Goal: Information Seeking & Learning: Learn about a topic

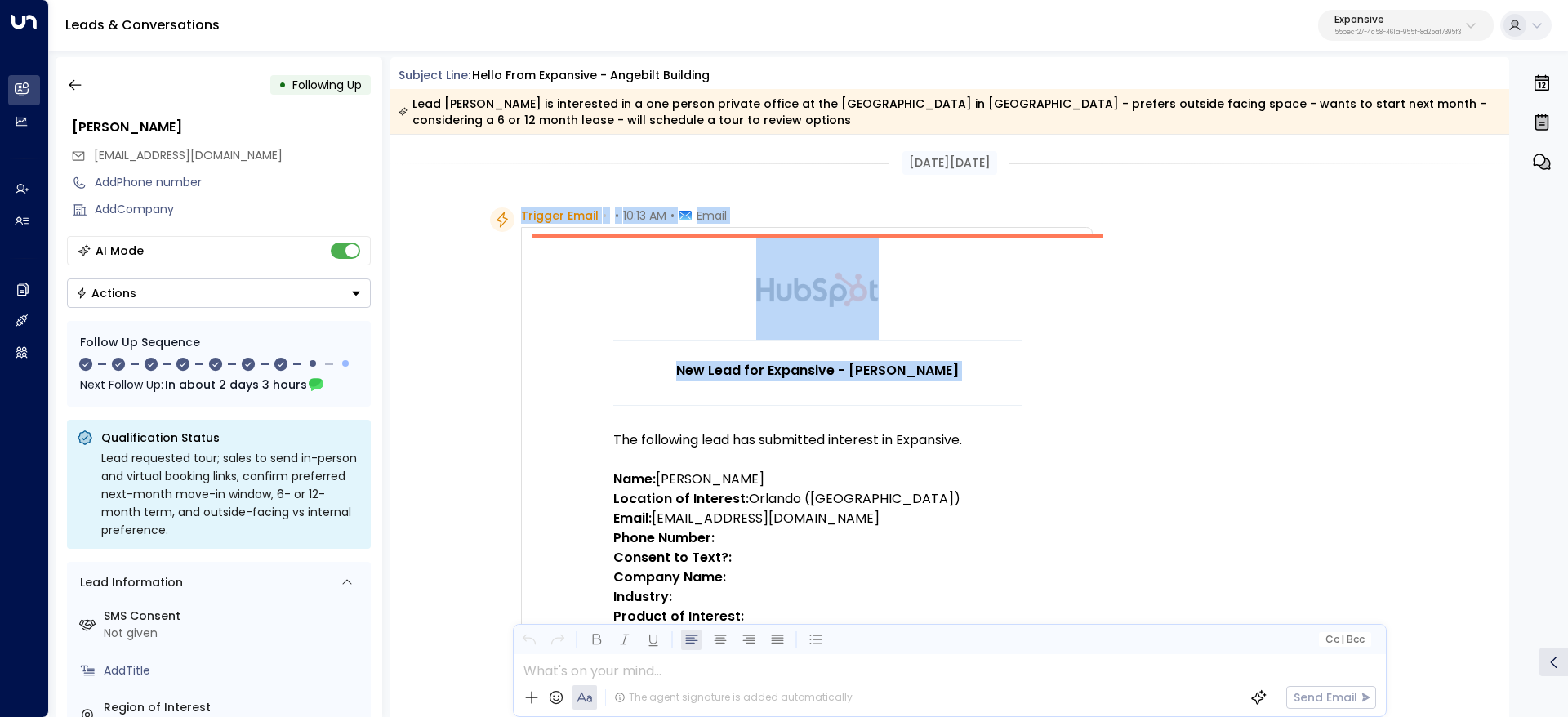
scroll to position [123, 0]
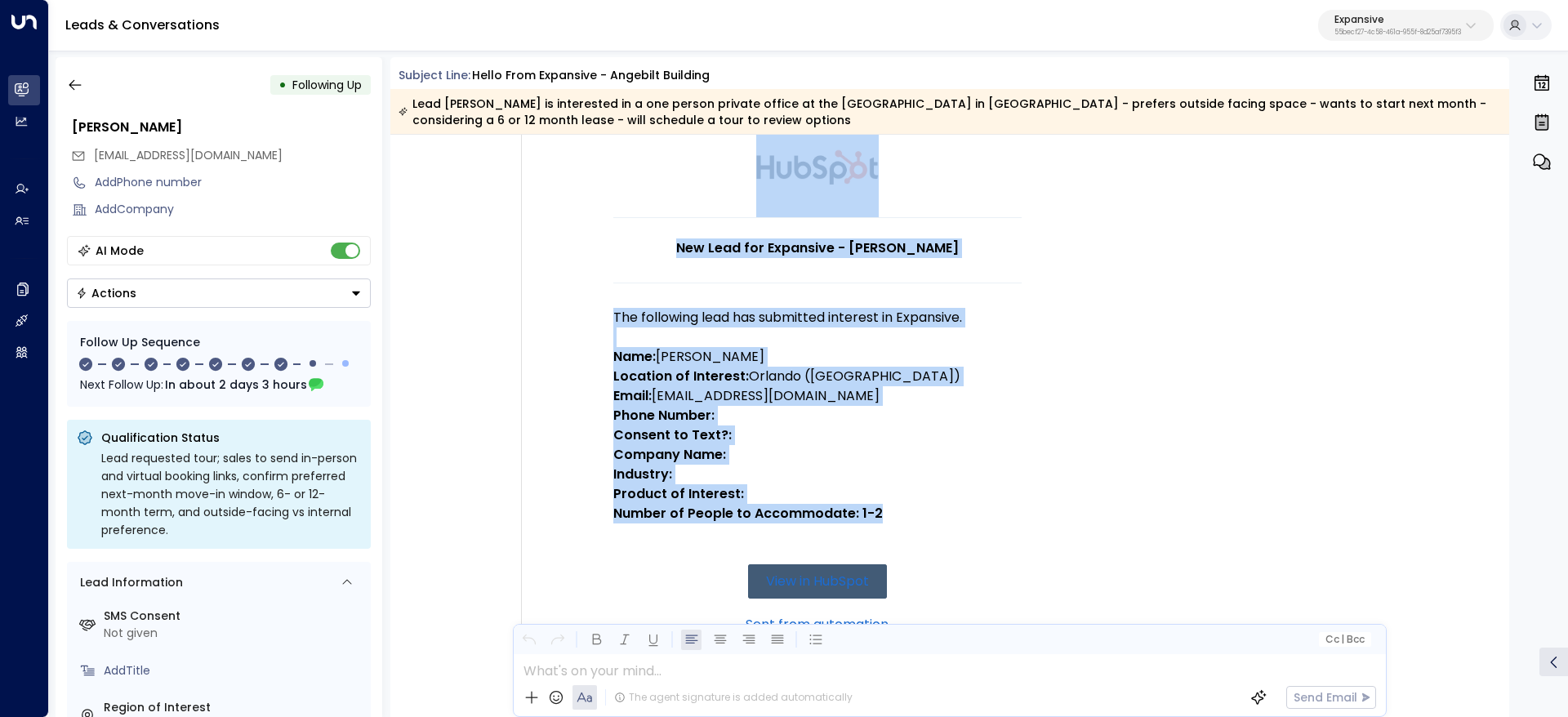
drag, startPoint x: 517, startPoint y: 210, endPoint x: 896, endPoint y: 523, distance: 491.5
click at [896, 523] on div "Trigger Email • • 10:13 AM • Email New Lead for Expansive - [PERSON_NAME] The f…" at bounding box center [806, 549] width 572 height 927
copy div "Trigger Email • • 10:13 AM • Email New Lead for Expansive - [PERSON_NAME] The f…"
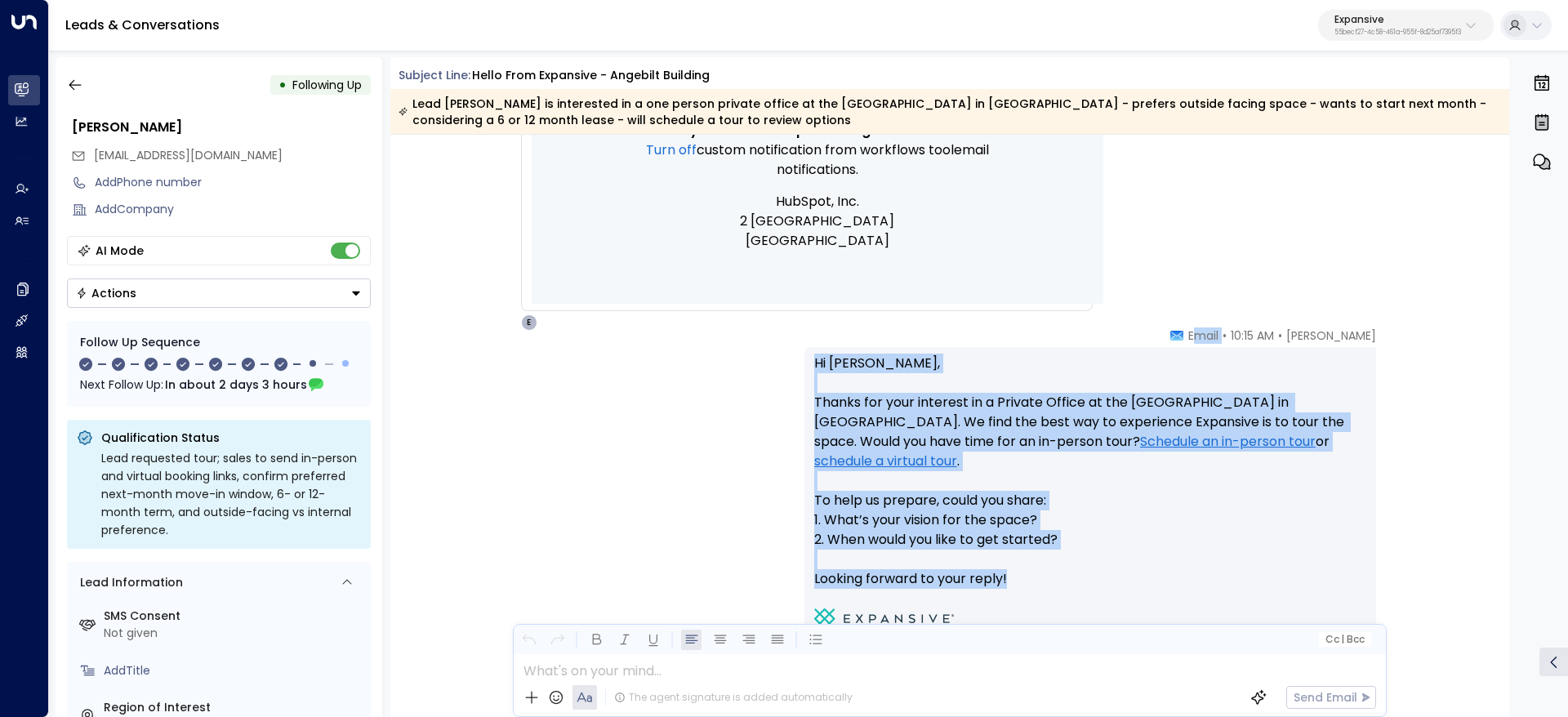
scroll to position [857, 0]
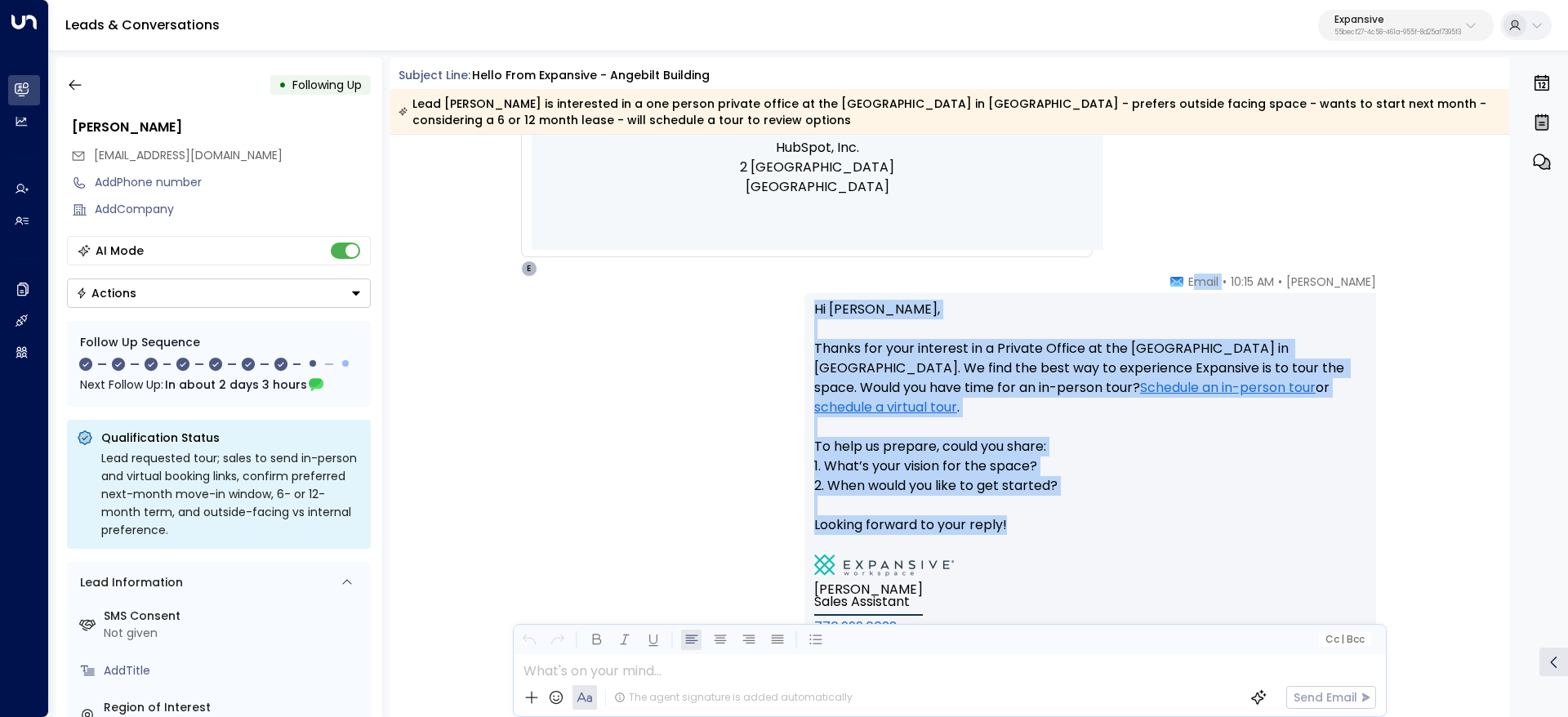
drag, startPoint x: 1241, startPoint y: 404, endPoint x: 1330, endPoint y: 513, distance: 140.7
click at [1330, 513] on div "[PERSON_NAME] • 10:15 AM • Email Hi [PERSON_NAME], Thanks for your interest in …" at bounding box center [1090, 500] width 572 height 454
copy div "mail Hi [PERSON_NAME], Thanks for your interest in a Private Office at the [GEO…"
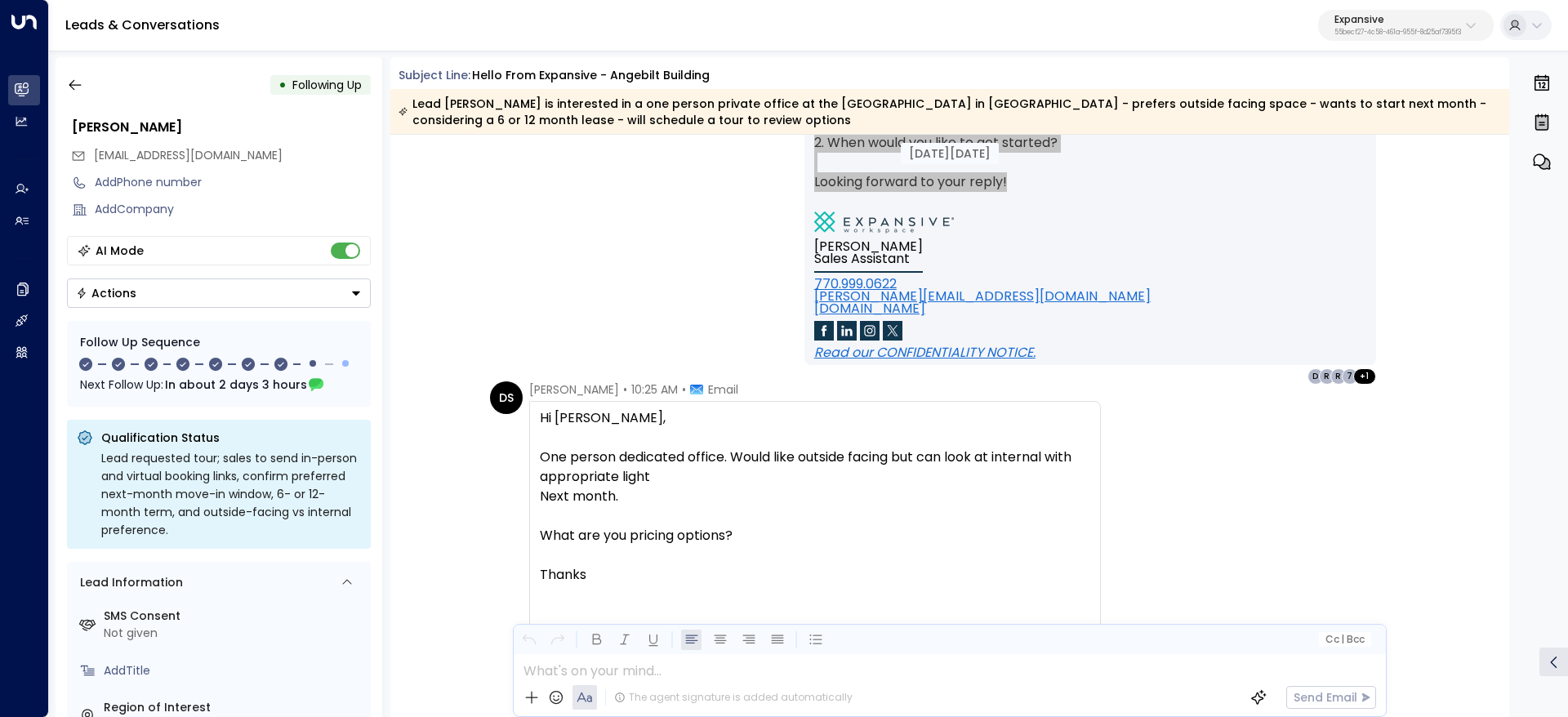
scroll to position [1347, 0]
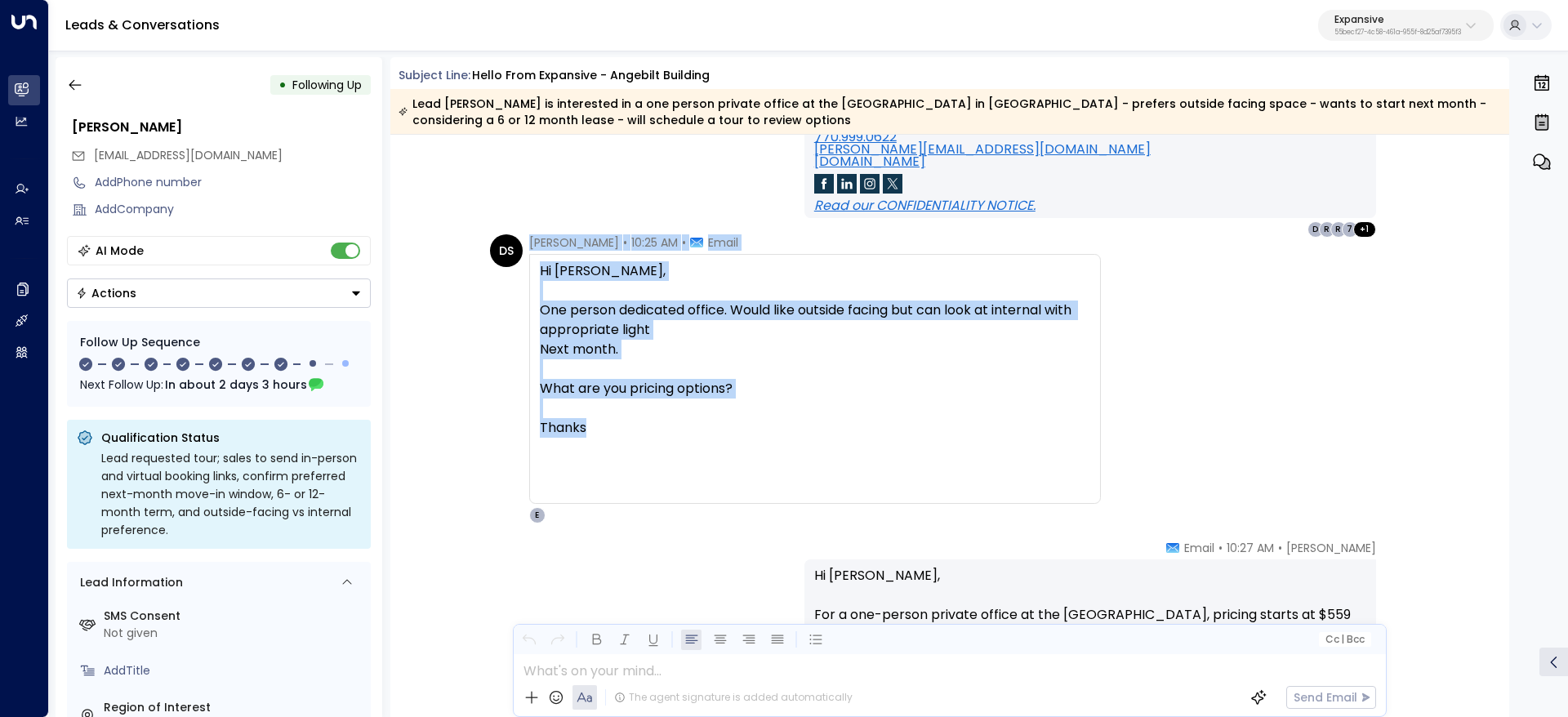
drag, startPoint x: 528, startPoint y: 243, endPoint x: 759, endPoint y: 427, distance: 295.3
click at [759, 427] on div "[PERSON_NAME] • 10:25 AM • Email Hi [PERSON_NAME], One person dedicated office.…" at bounding box center [815, 378] width 572 height 289
copy div "[PERSON_NAME] • 10:25 AM • Email Hi [PERSON_NAME], One person dedicated office.…"
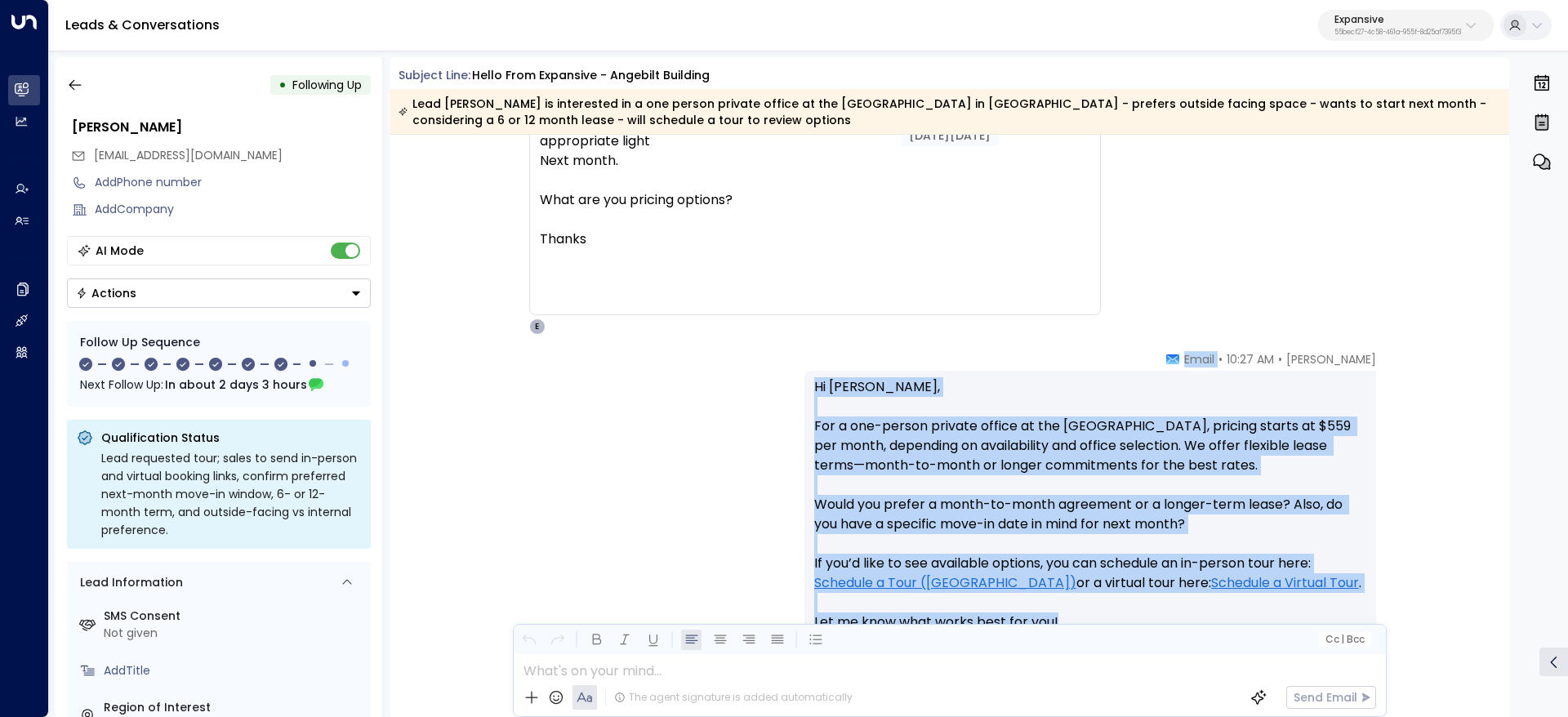
scroll to position [1592, 0]
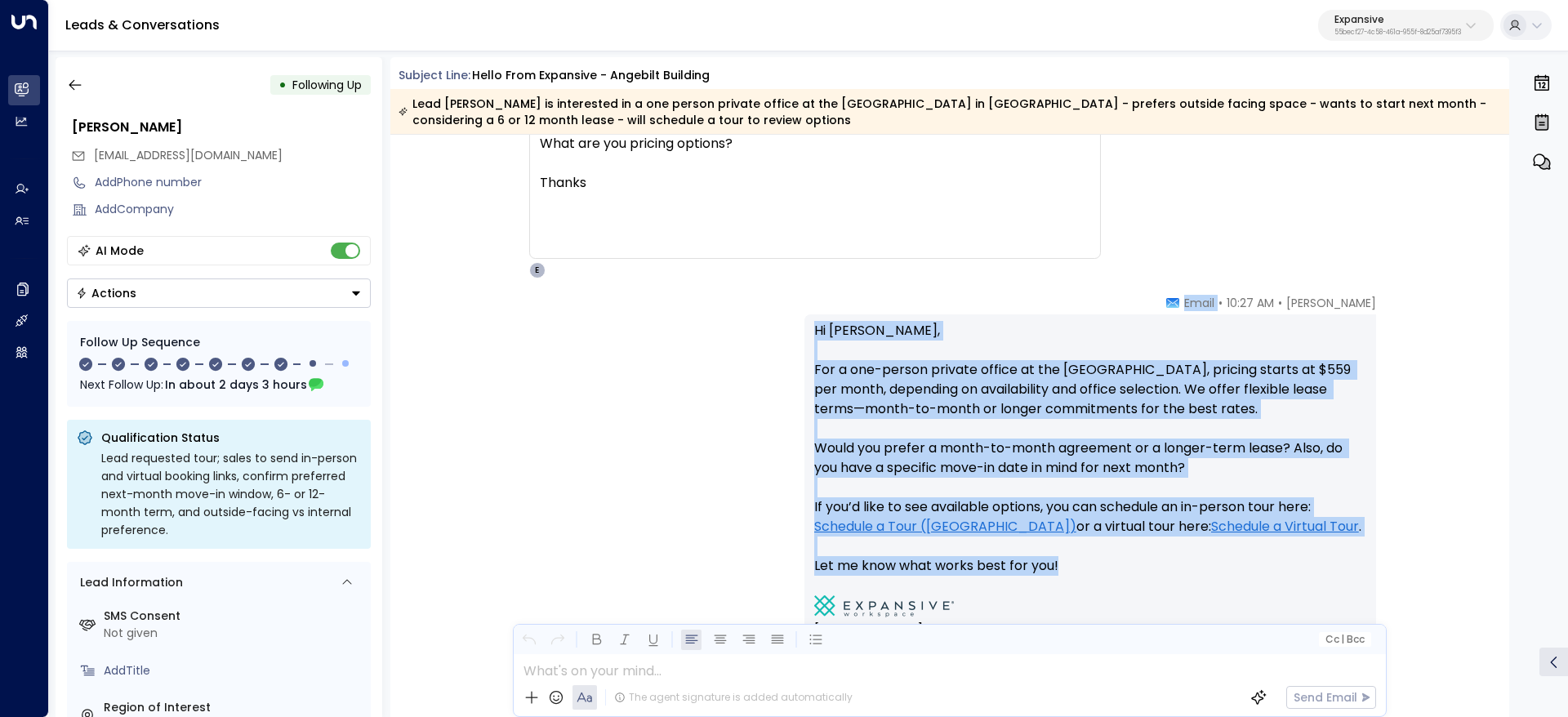
drag, startPoint x: 1206, startPoint y: 542, endPoint x: 1296, endPoint y: 565, distance: 92.9
click at [1296, 565] on div "[PERSON_NAME] • 10:27 AM • Email Hi [PERSON_NAME], For a one-person private off…" at bounding box center [1090, 532] width 572 height 474
copy div "Email Hi [PERSON_NAME], For a one-person private office at the [GEOGRAPHIC_DATA…"
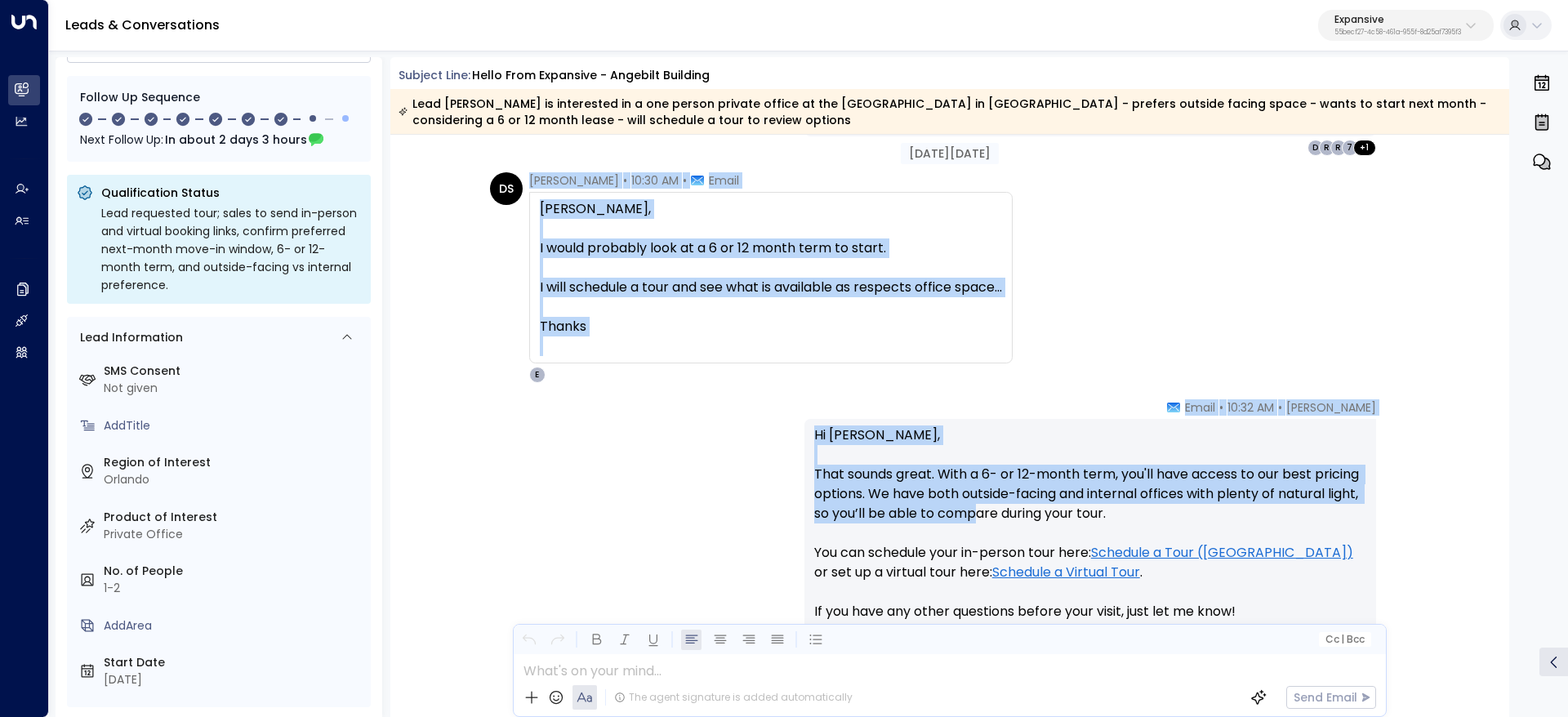
scroll to position [2327, 0]
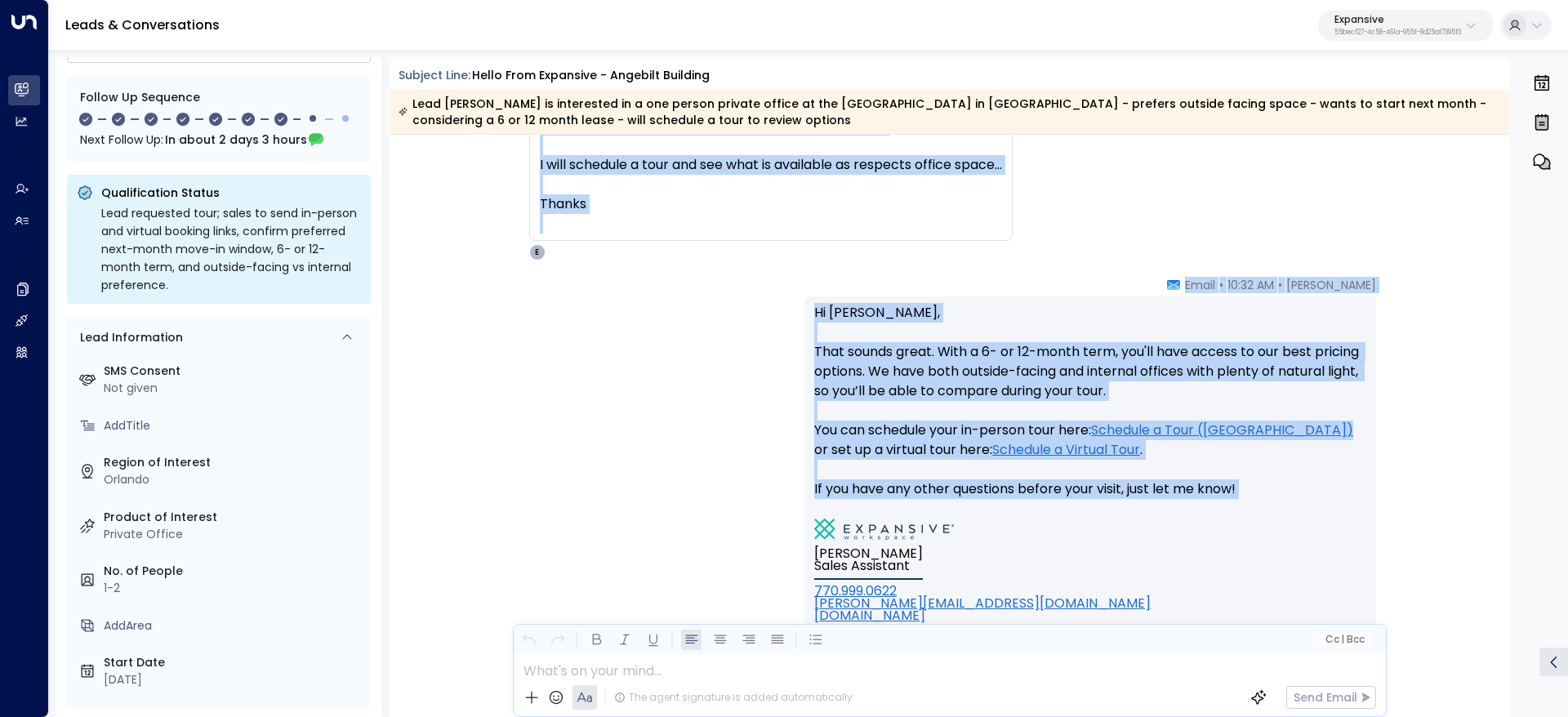
drag, startPoint x: 519, startPoint y: 299, endPoint x: 1241, endPoint y: 518, distance: 754.5
copy div "[PERSON_NAME] • 10:30 AM • Email [PERSON_NAME], I would probably look at a 6 or…"
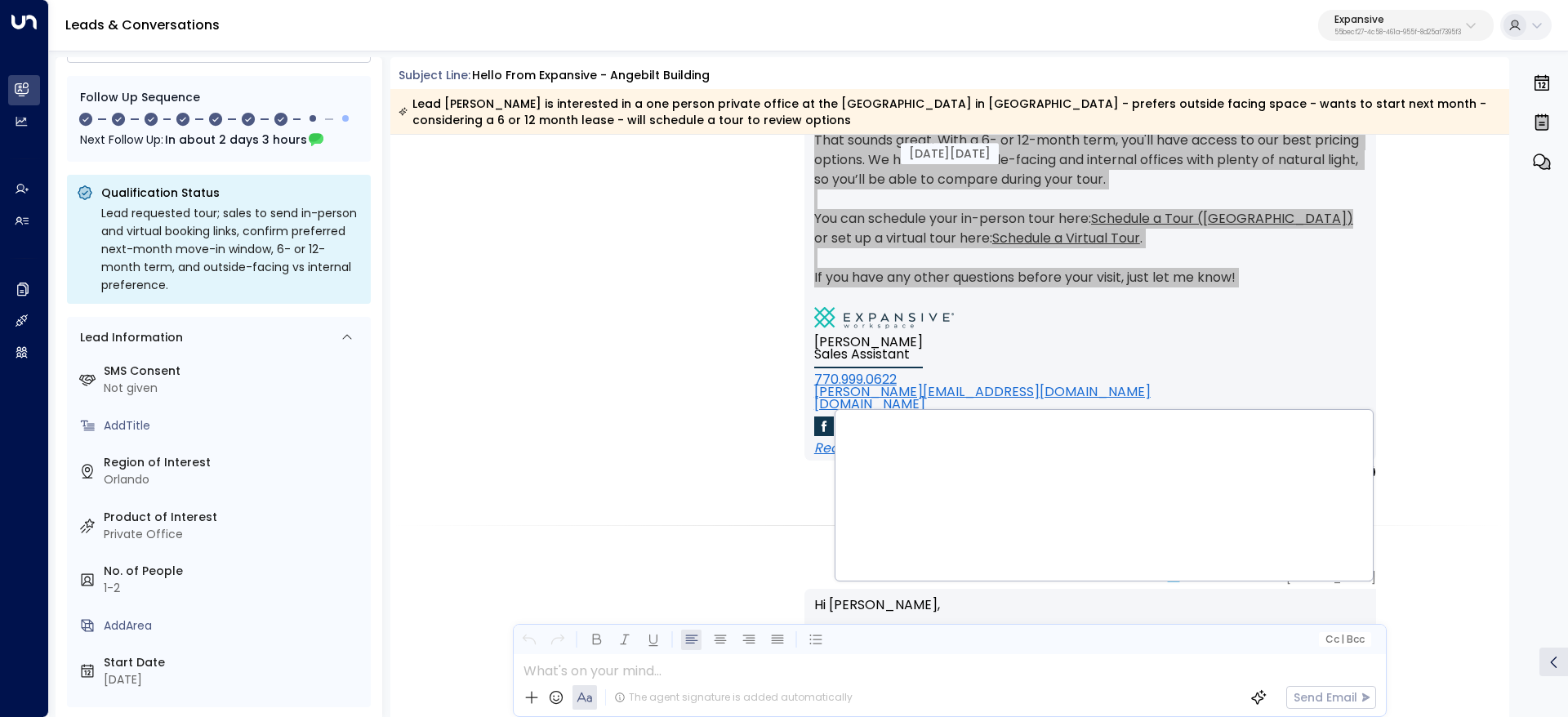
scroll to position [2816, 0]
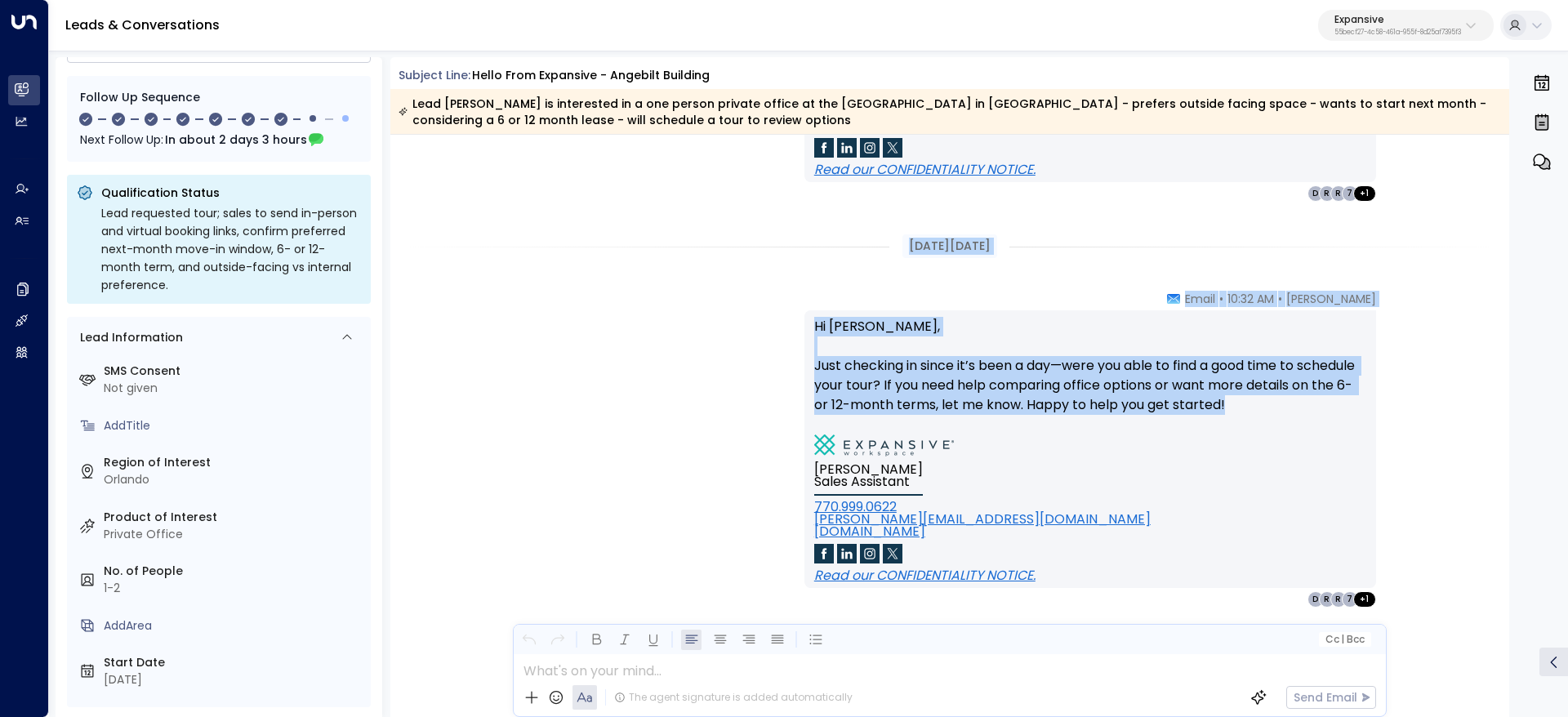
drag, startPoint x: 890, startPoint y: 245, endPoint x: 1330, endPoint y: 412, distance: 470.6
click at [1330, 412] on div "[DATE][DATE] DS [PERSON_NAME] • 10:30 AM • Email [PERSON_NAME], I would probabl…" at bounding box center [950, 274] width 1119 height 5912
copy div "[DATE][DATE] [PERSON_NAME] • 10:32 AM • Email Hi [PERSON_NAME], Just checking i…"
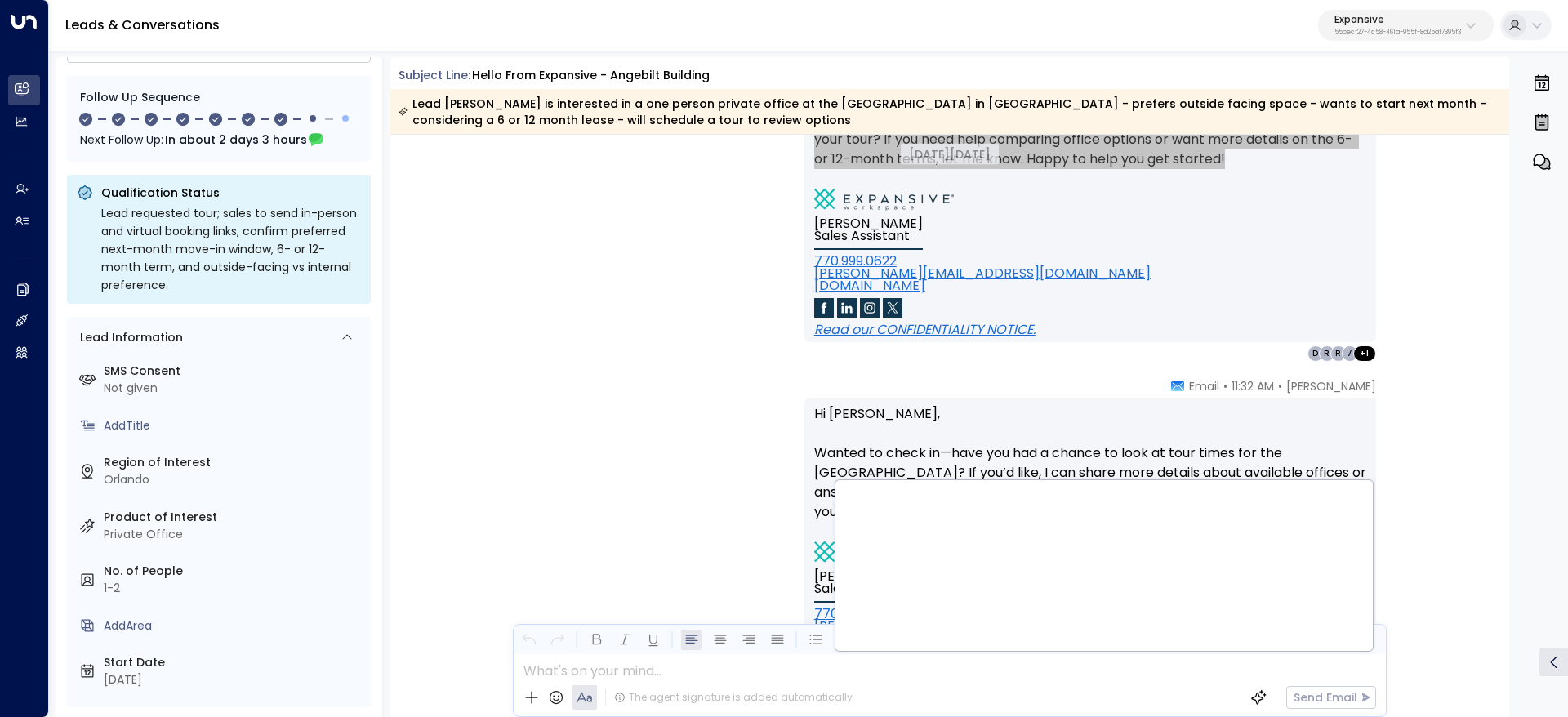
scroll to position [3061, 0]
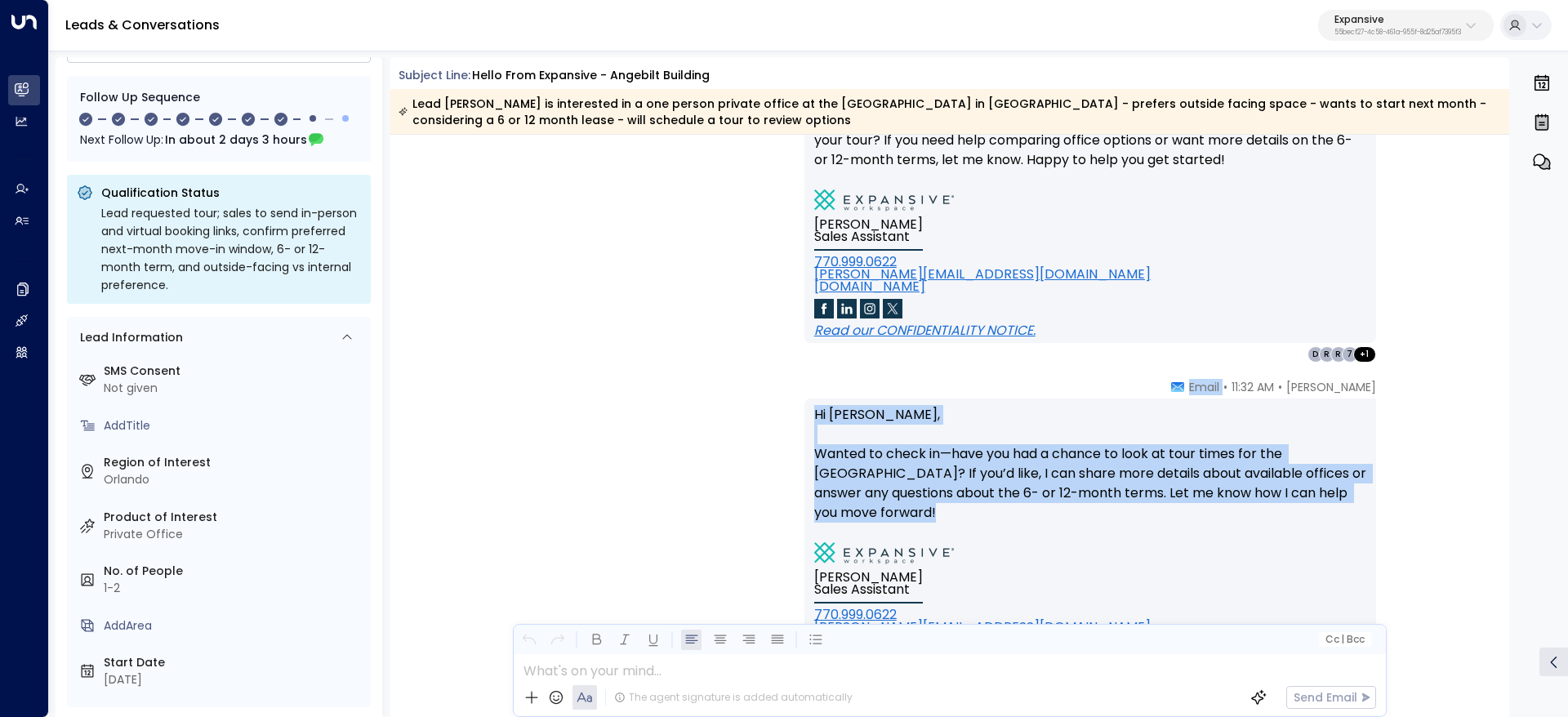
drag, startPoint x: 1223, startPoint y: 386, endPoint x: 1313, endPoint y: 505, distance: 149.2
click at [1313, 505] on div "[PERSON_NAME] • 11:32 AM • Email Hi [PERSON_NAME], Wanted to check in—have you …" at bounding box center [1090, 547] width 572 height 336
copy div "Email Hi [PERSON_NAME], Wanted to check in—have you had a chance to look at tou…"
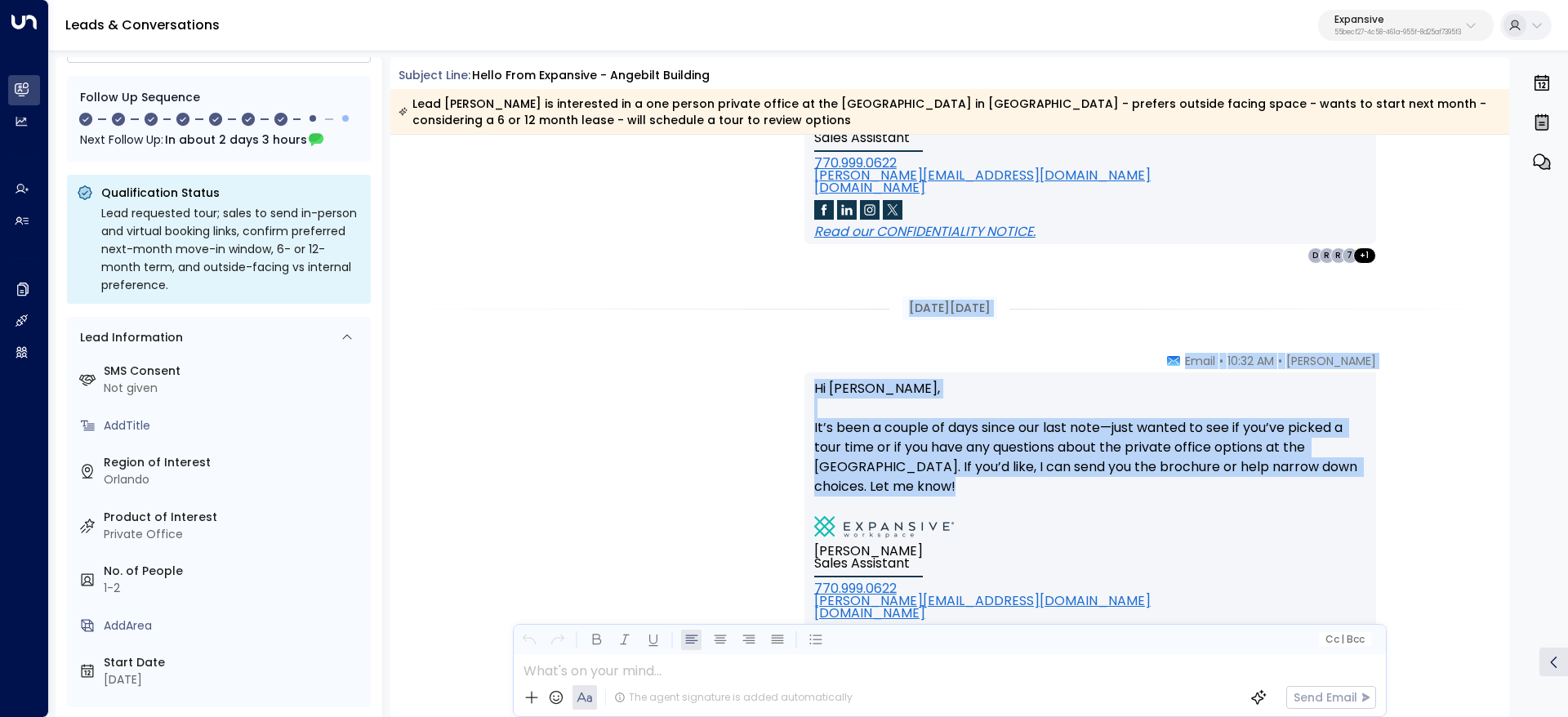
scroll to position [3551, 0]
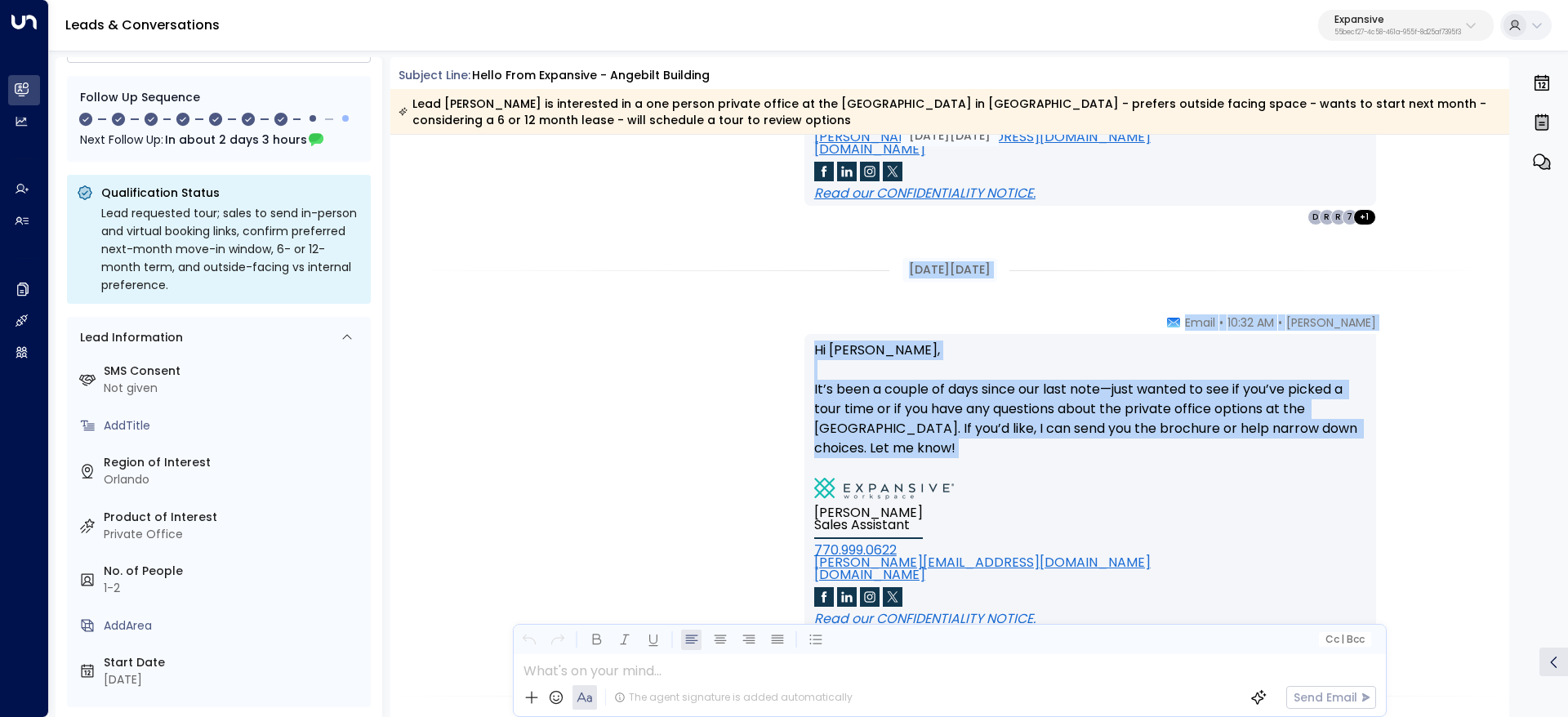
drag, startPoint x: 885, startPoint y: 384, endPoint x: 1038, endPoint y: 459, distance: 170.4
copy div "[DATE][DATE] [PERSON_NAME] • 10:32 AM • Email Hi [PERSON_NAME], It’s been a cou…"
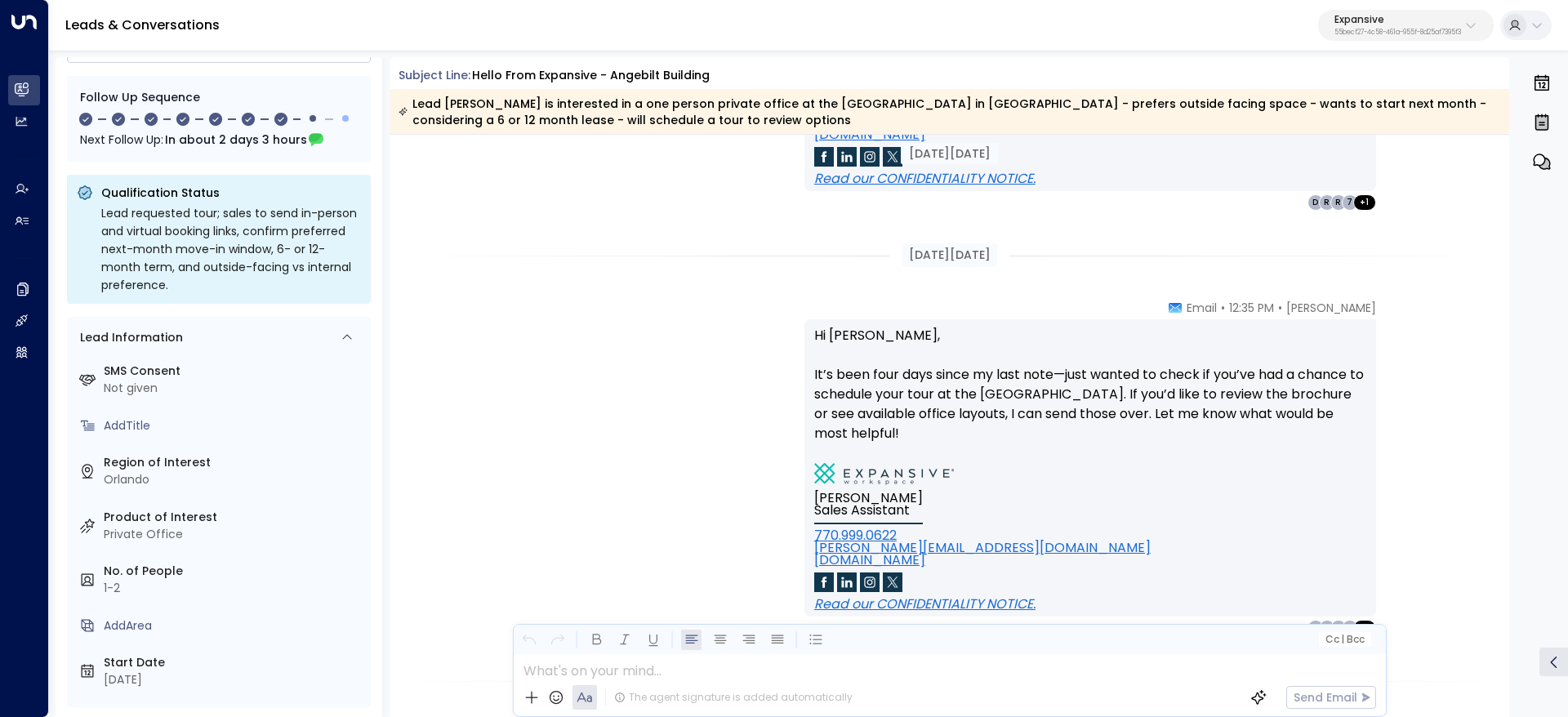
scroll to position [4041, 0]
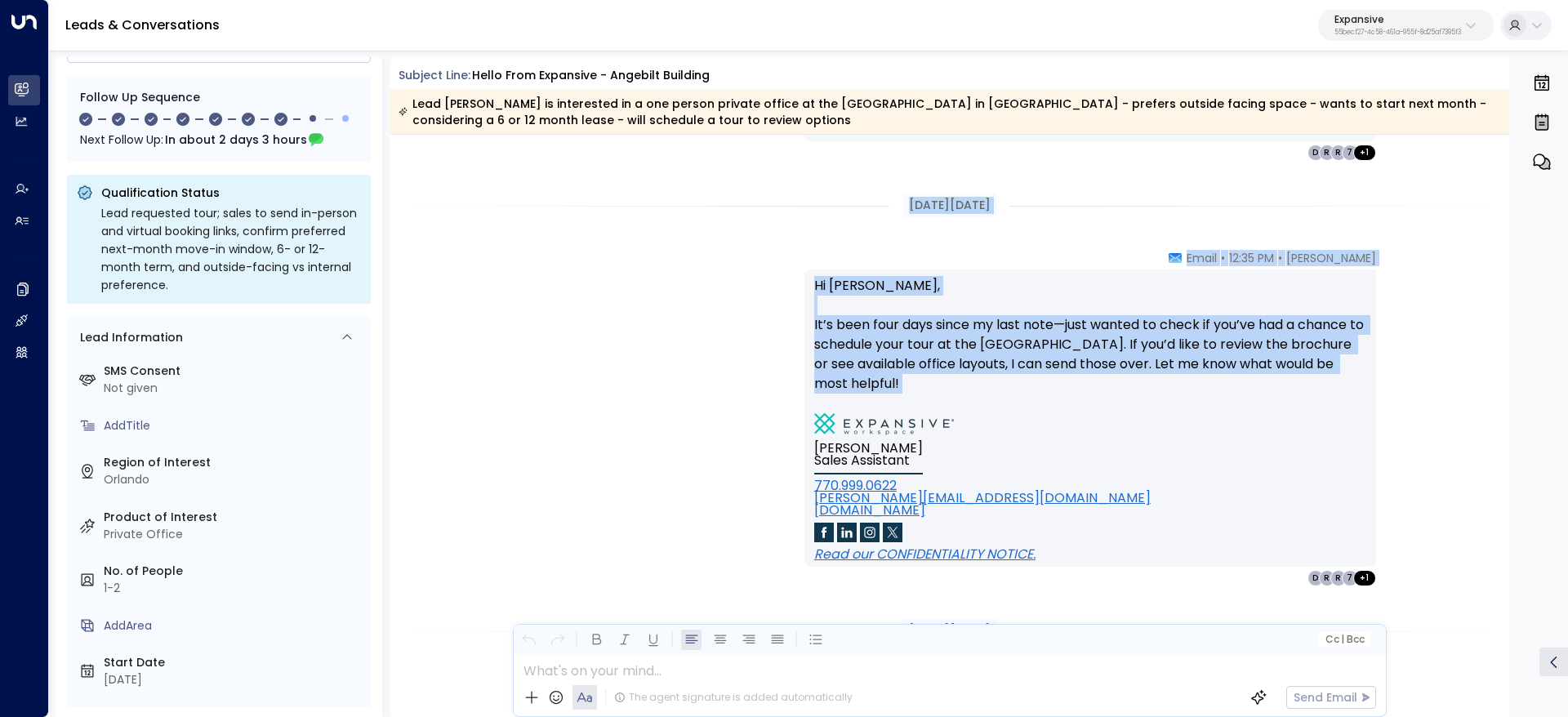
drag, startPoint x: 967, startPoint y: 221, endPoint x: 1118, endPoint y: 412, distance: 243.5
copy div "[DATE][DATE] [PERSON_NAME] • 12:35 PM • Email Hi [PERSON_NAME], It’s been four …"
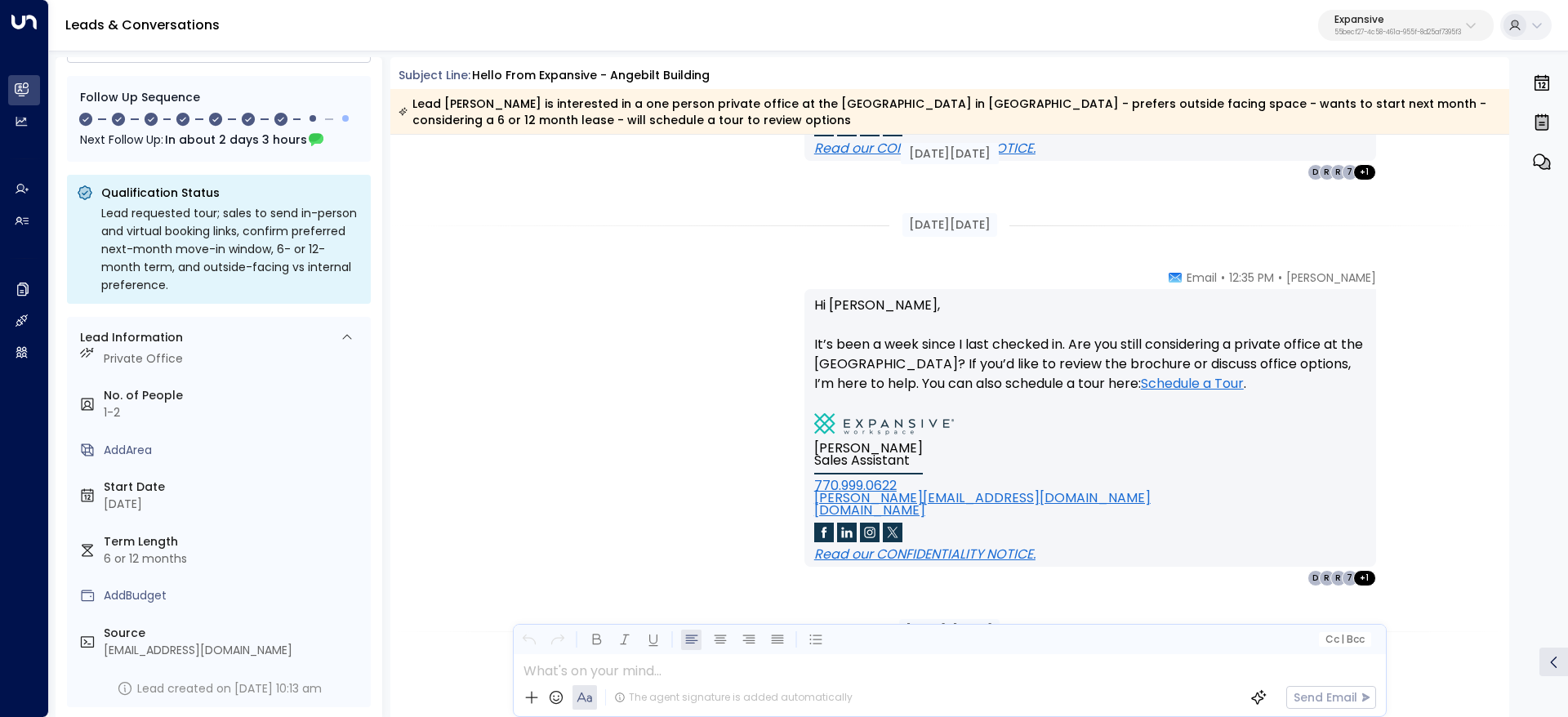
scroll to position [4408, 0]
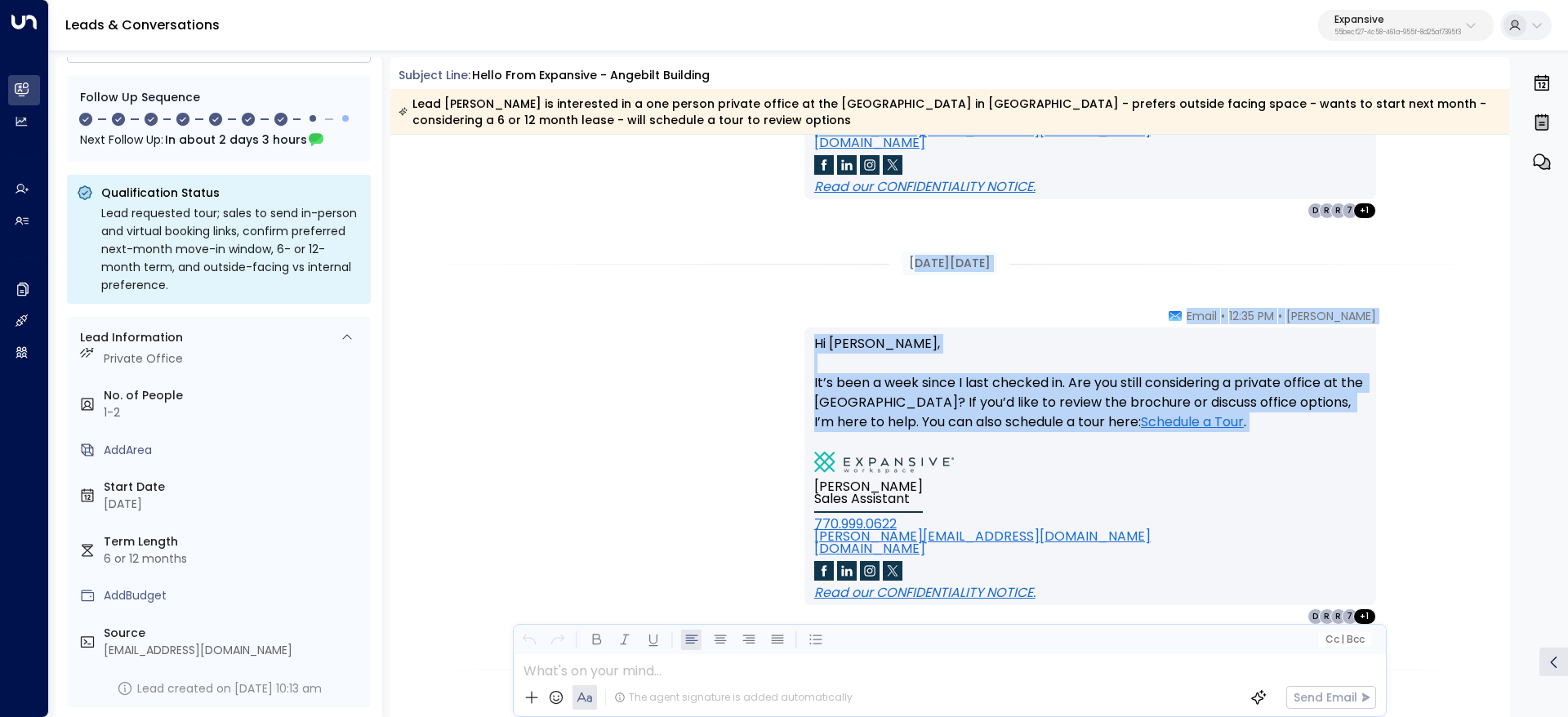
drag, startPoint x: 900, startPoint y: 263, endPoint x: 1285, endPoint y: 436, distance: 422.1
copy div "ep 24, [DATE] [PERSON_NAME] • 12:35 PM • Email Hi [PERSON_NAME], It’s been a we…"
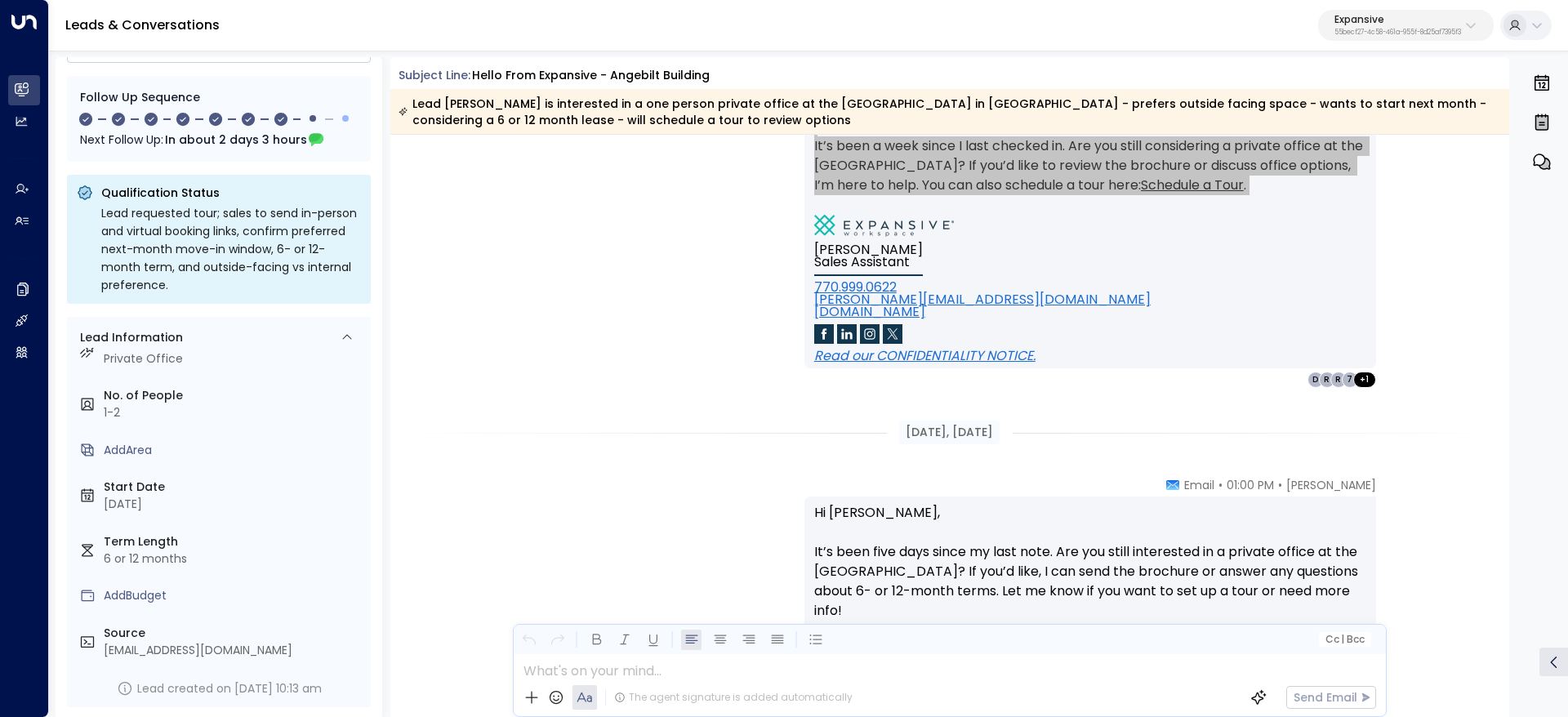
scroll to position [4776, 0]
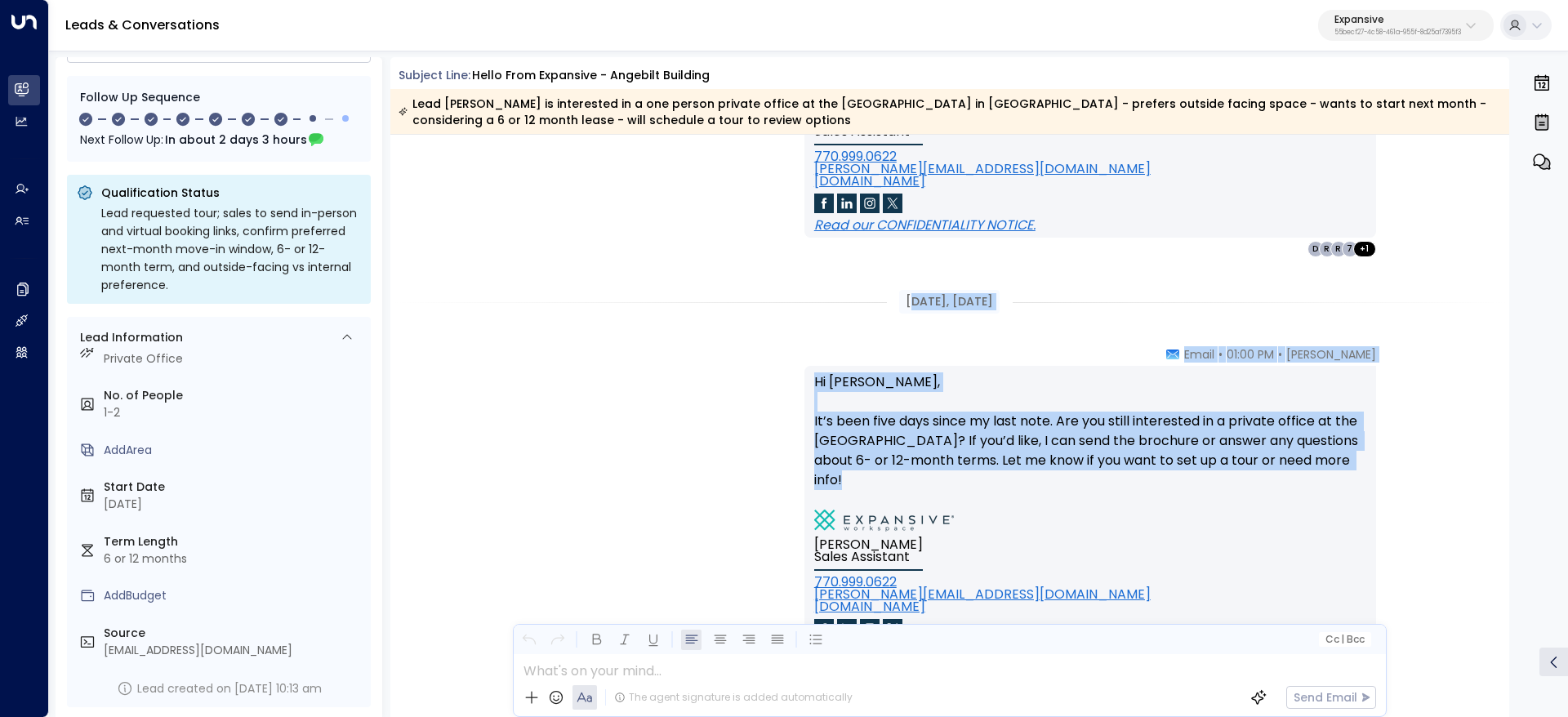
drag, startPoint x: 900, startPoint y: 298, endPoint x: 1059, endPoint y: 485, distance: 245.5
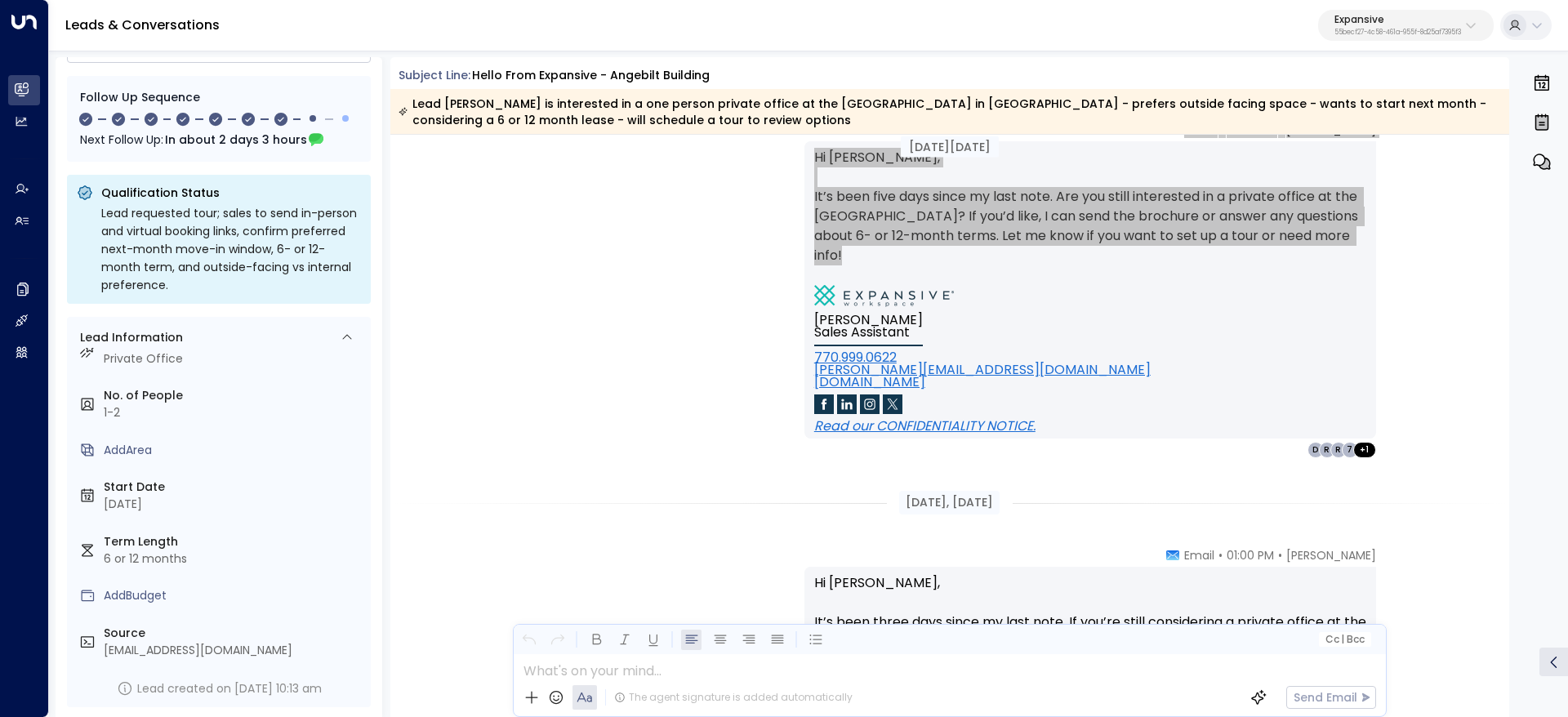
scroll to position [5266, 0]
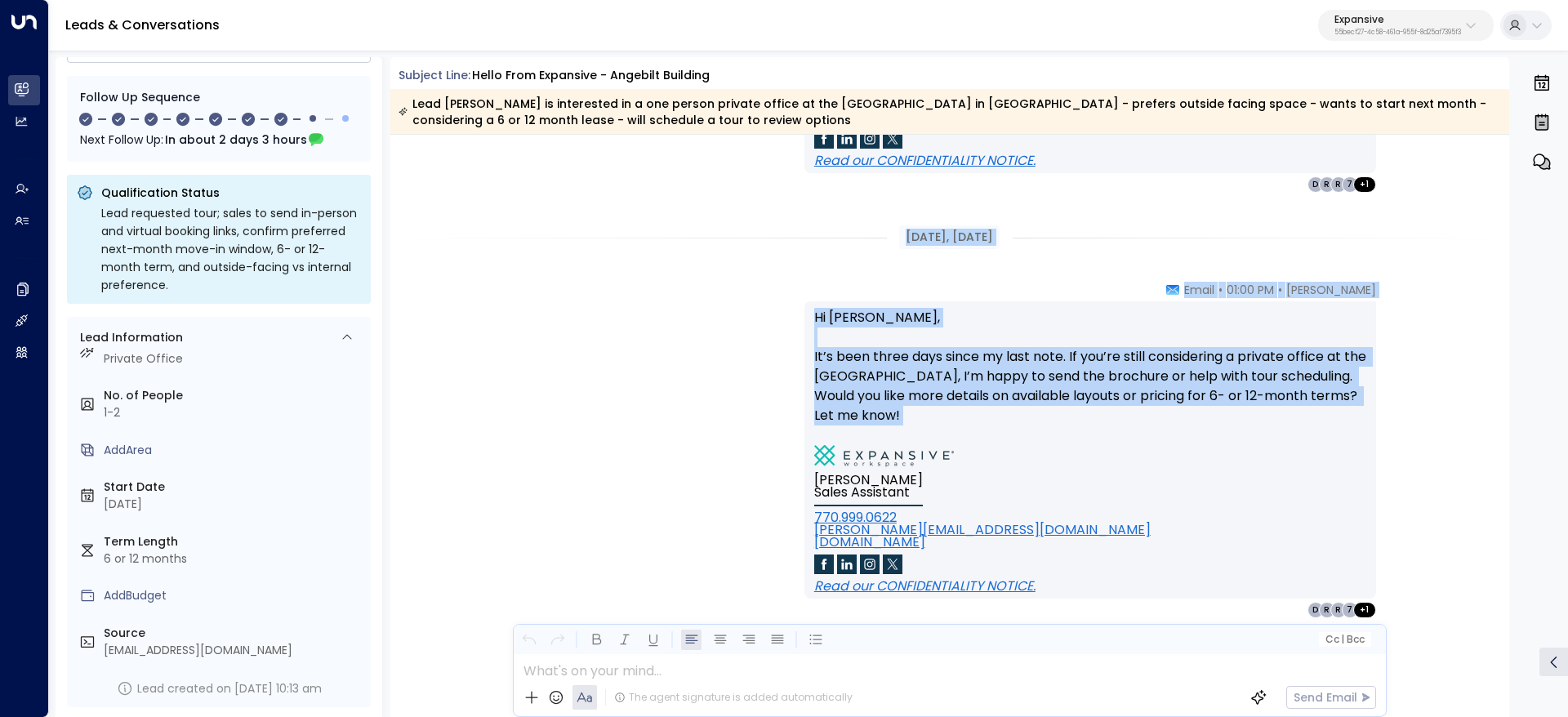
drag, startPoint x: 896, startPoint y: 232, endPoint x: 1067, endPoint y: 428, distance: 260.1
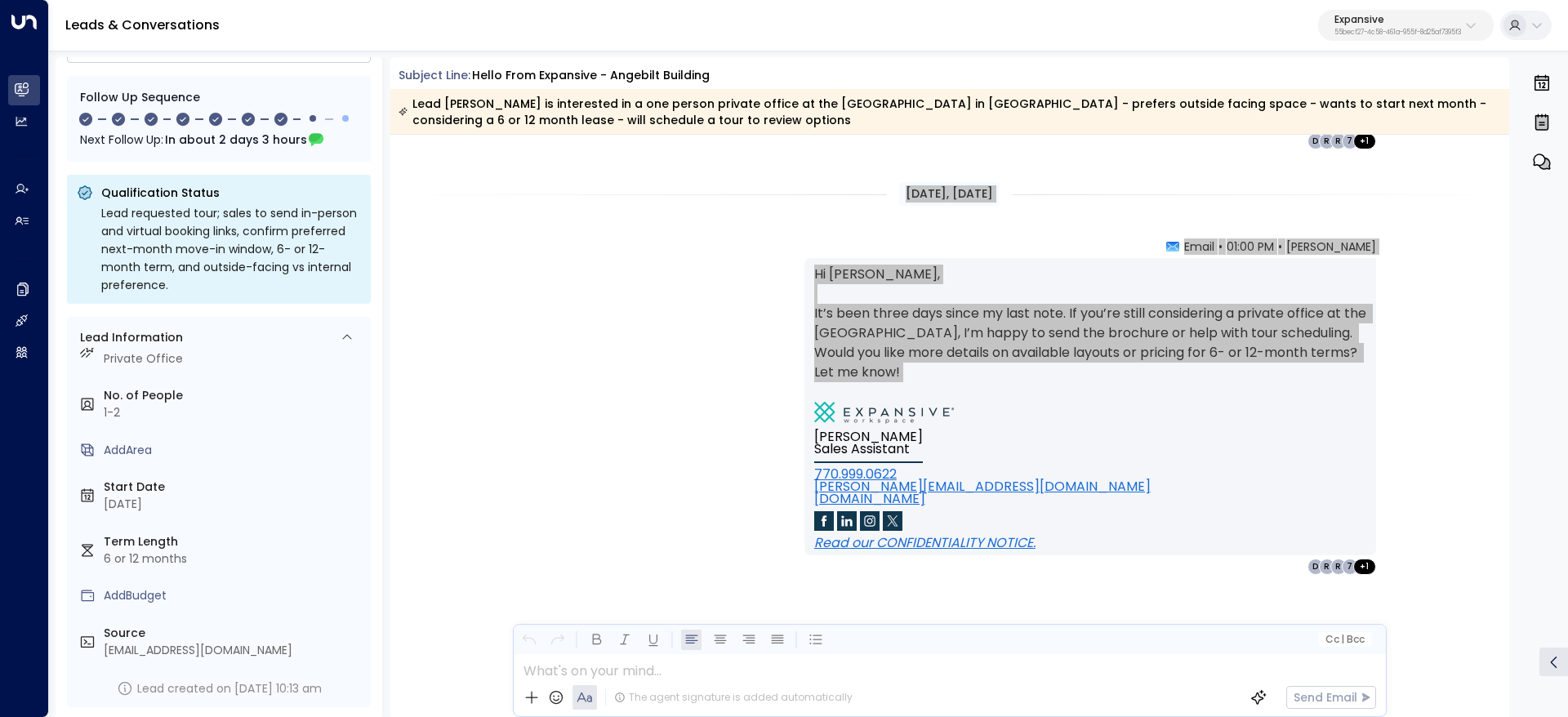
scroll to position [5330, 0]
